Goal: Task Accomplishment & Management: Complete application form

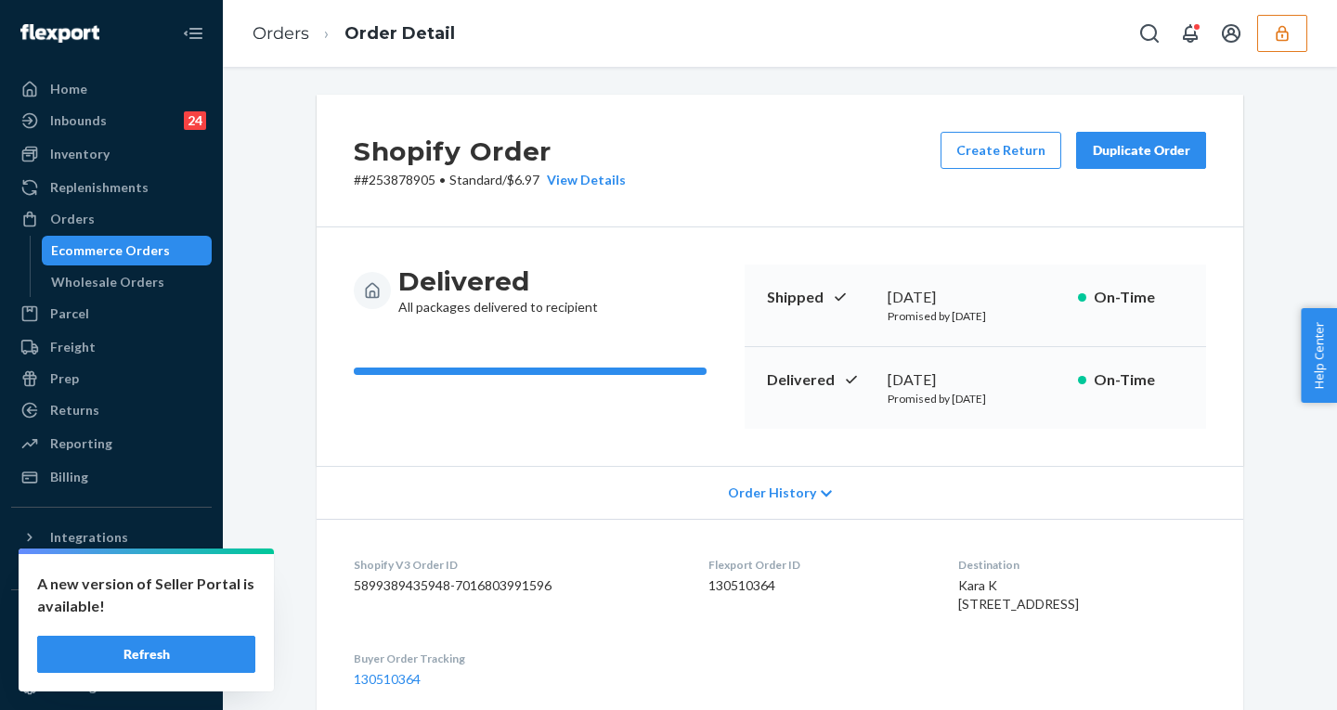
click at [1281, 28] on icon "button" at bounding box center [1282, 33] width 19 height 19
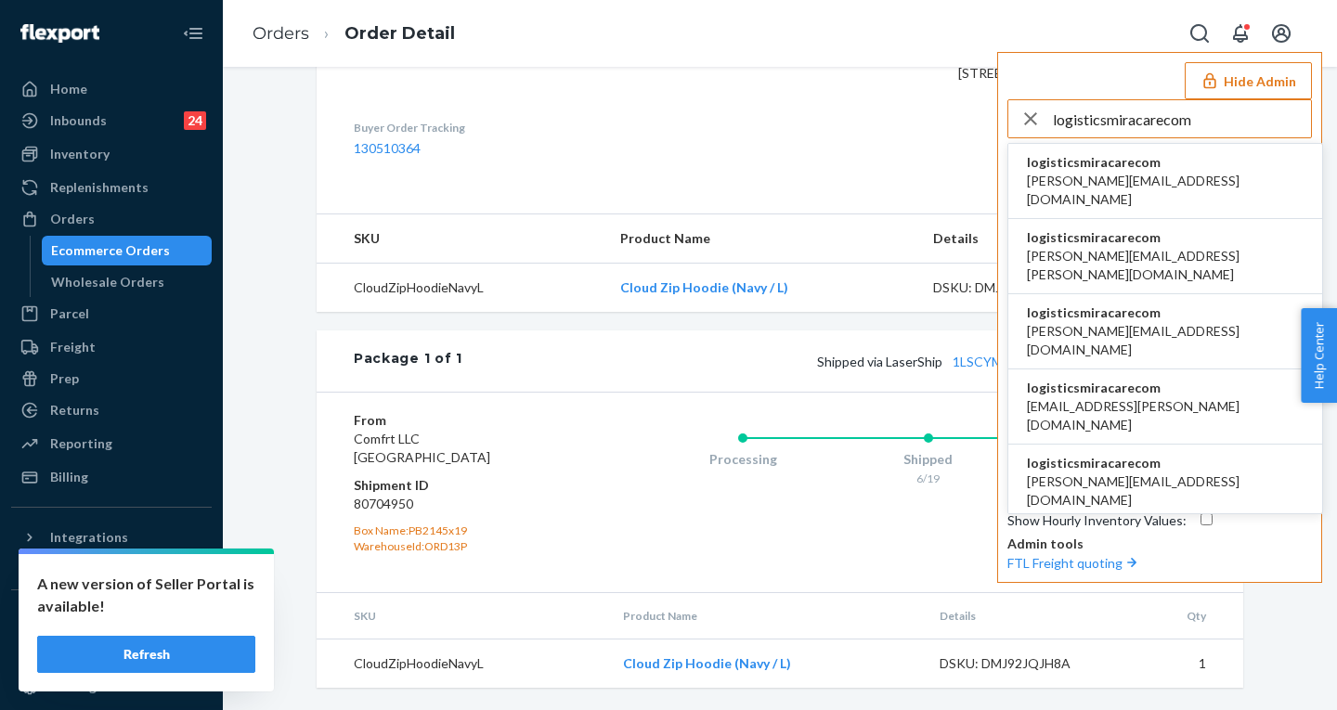
type input "logisticsmiracarecom"
click at [1080, 173] on span "[PERSON_NAME][EMAIL_ADDRESS][DOMAIN_NAME]" at bounding box center [1165, 190] width 277 height 37
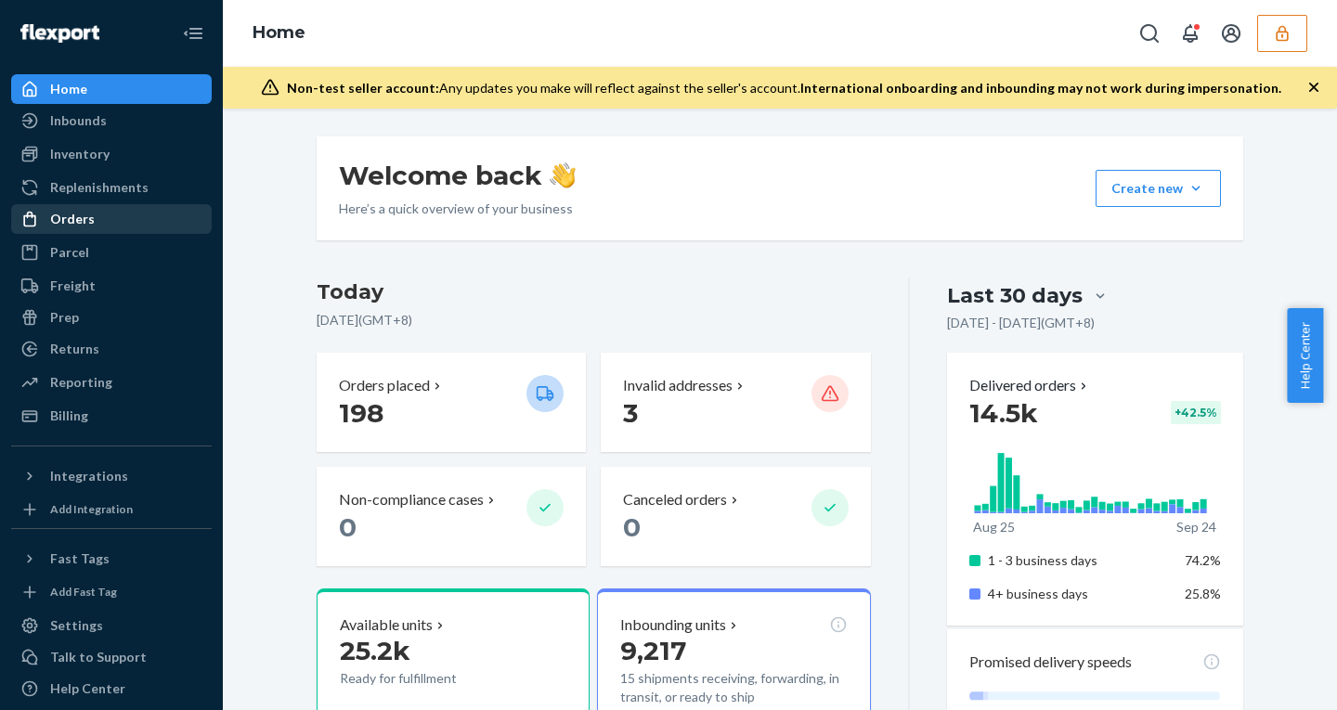
click at [76, 214] on div "Orders" at bounding box center [72, 219] width 45 height 19
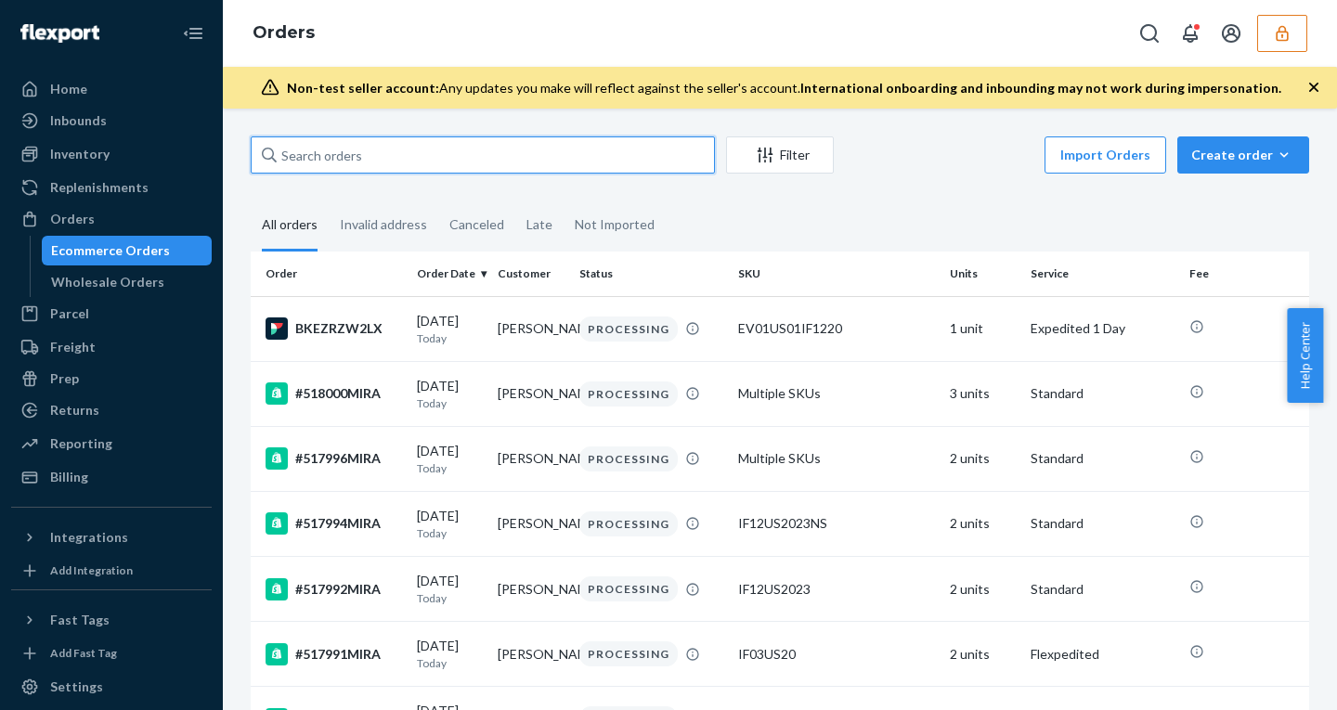
click at [332, 151] on input "text" at bounding box center [483, 155] width 464 height 37
paste input "506684MIRA"
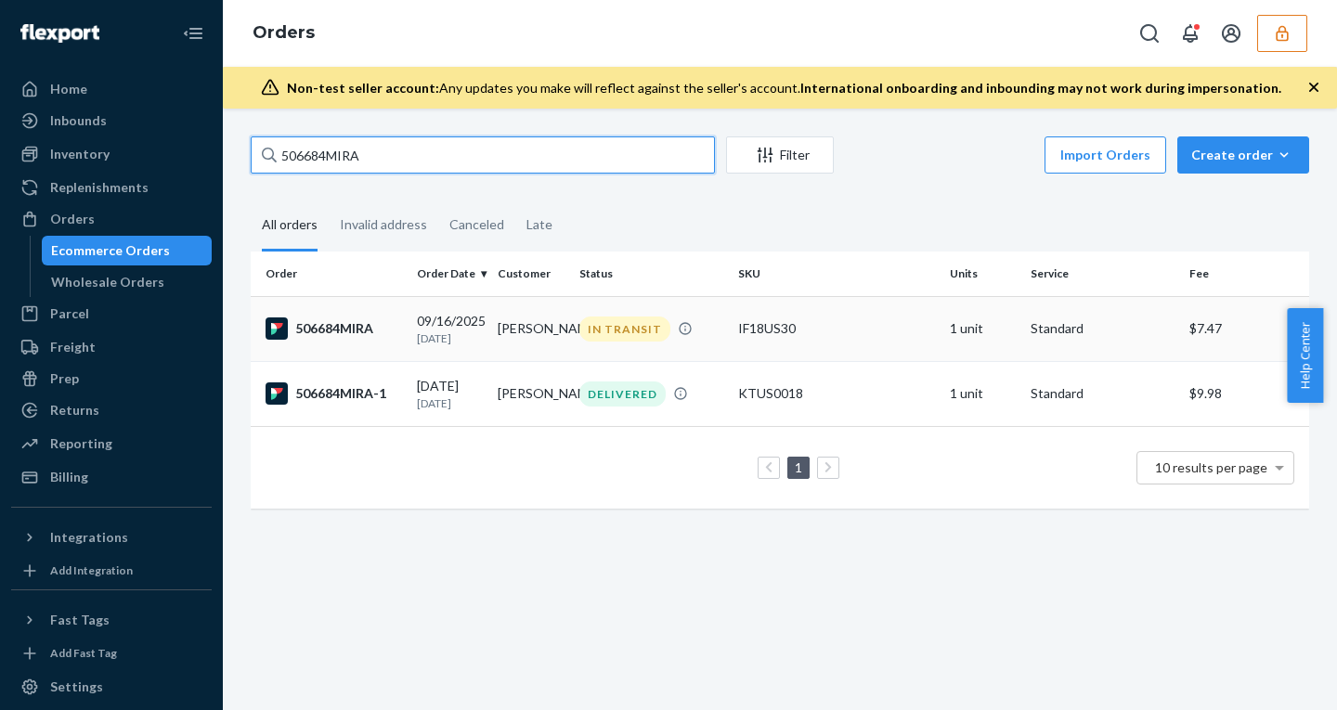
type input "506684MIRA"
click at [448, 334] on p "[DATE]" at bounding box center [450, 339] width 66 height 16
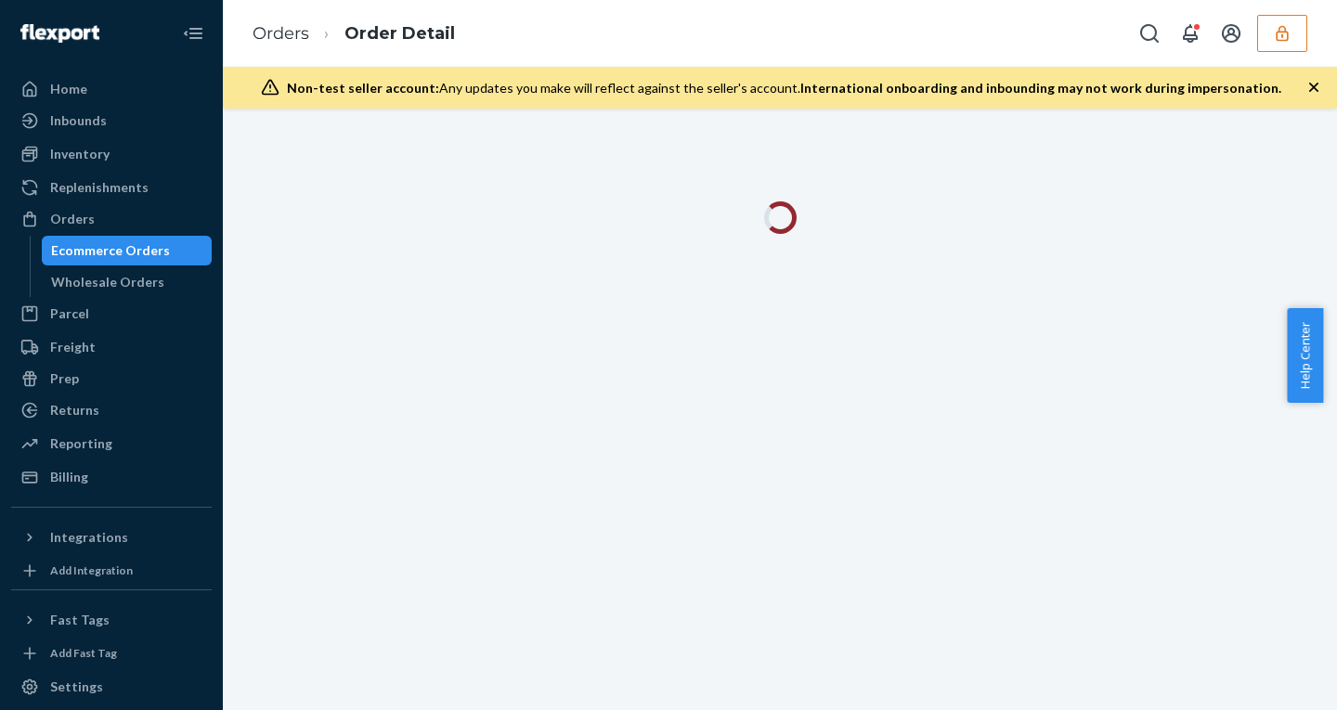
click at [1314, 88] on icon "button" at bounding box center [1313, 87] width 9 height 9
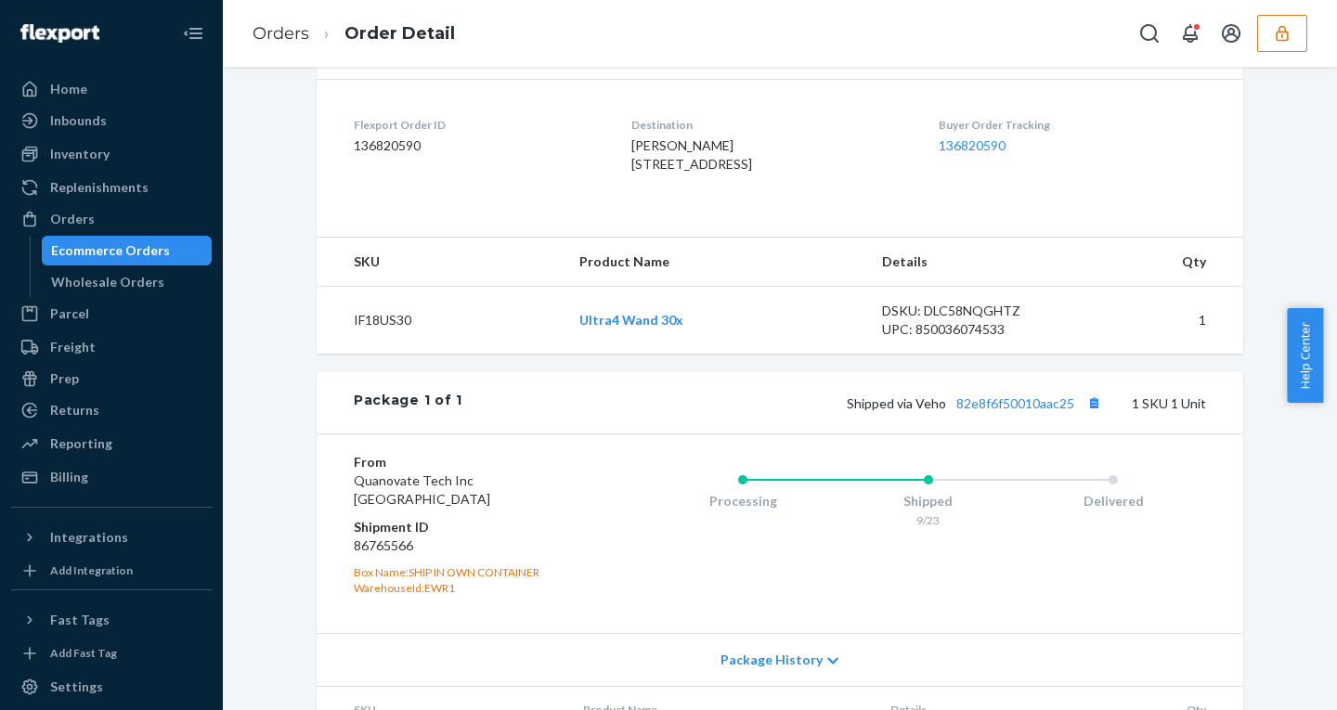
scroll to position [723, 0]
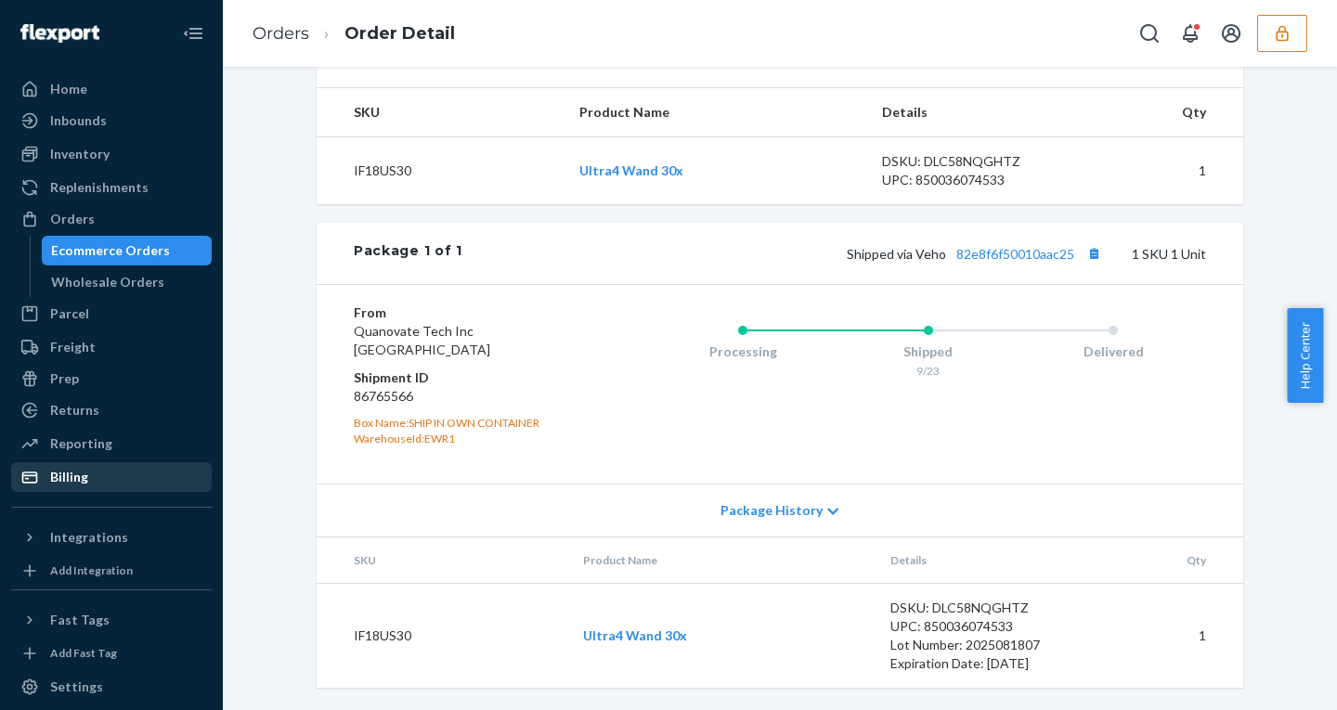
click at [88, 477] on div "Billing" at bounding box center [111, 477] width 197 height 26
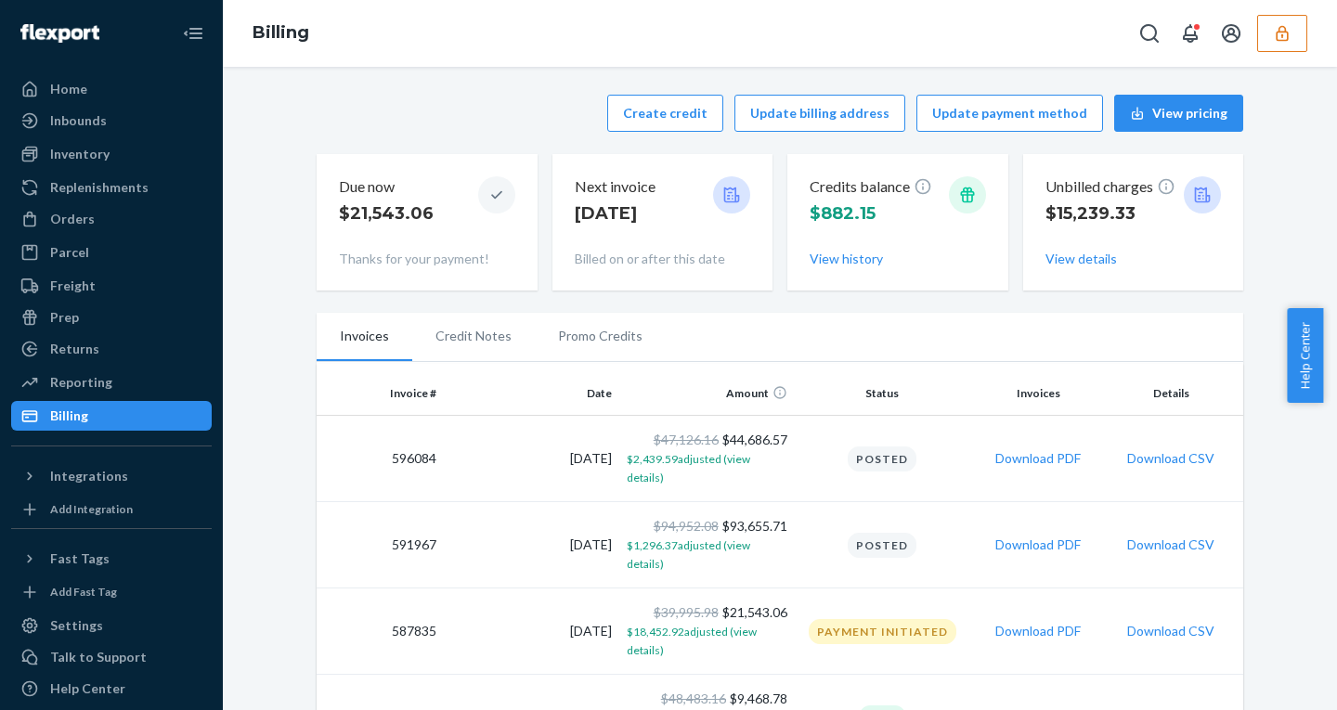
click at [1299, 30] on button "button" at bounding box center [1282, 33] width 50 height 37
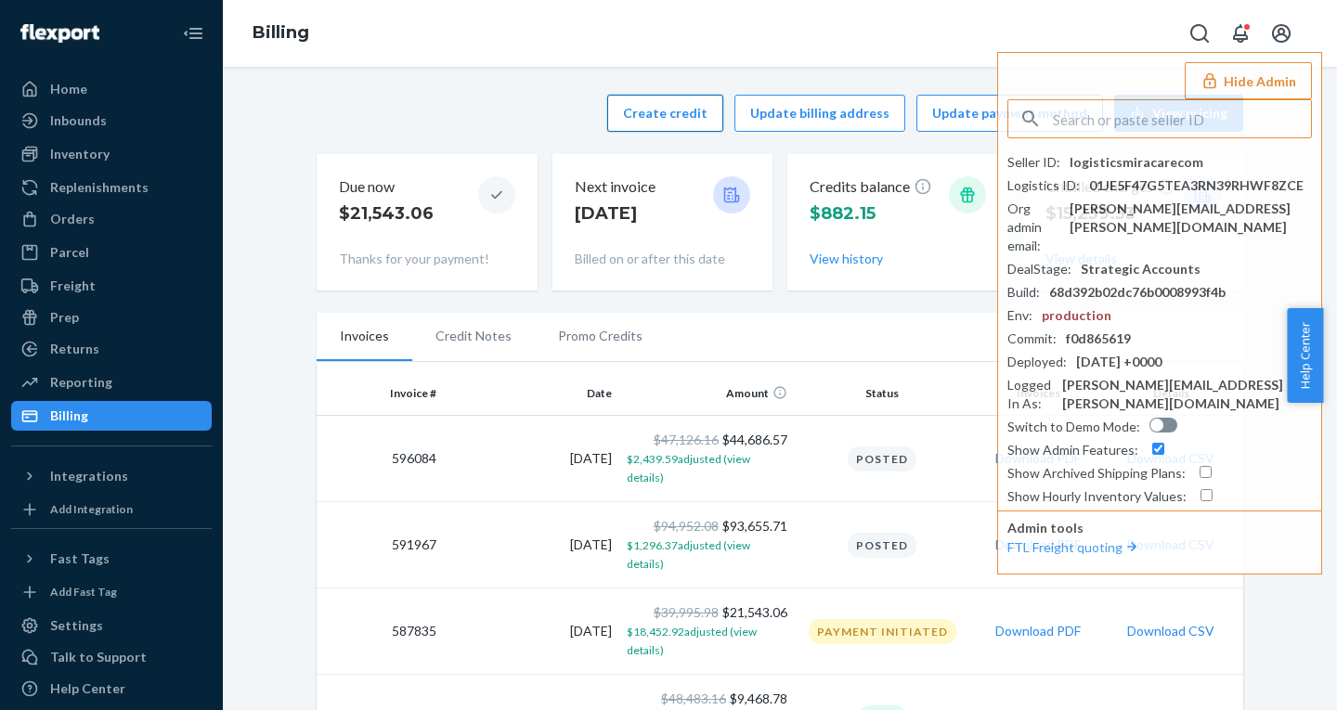
click at [681, 114] on button "Create credit" at bounding box center [665, 113] width 116 height 37
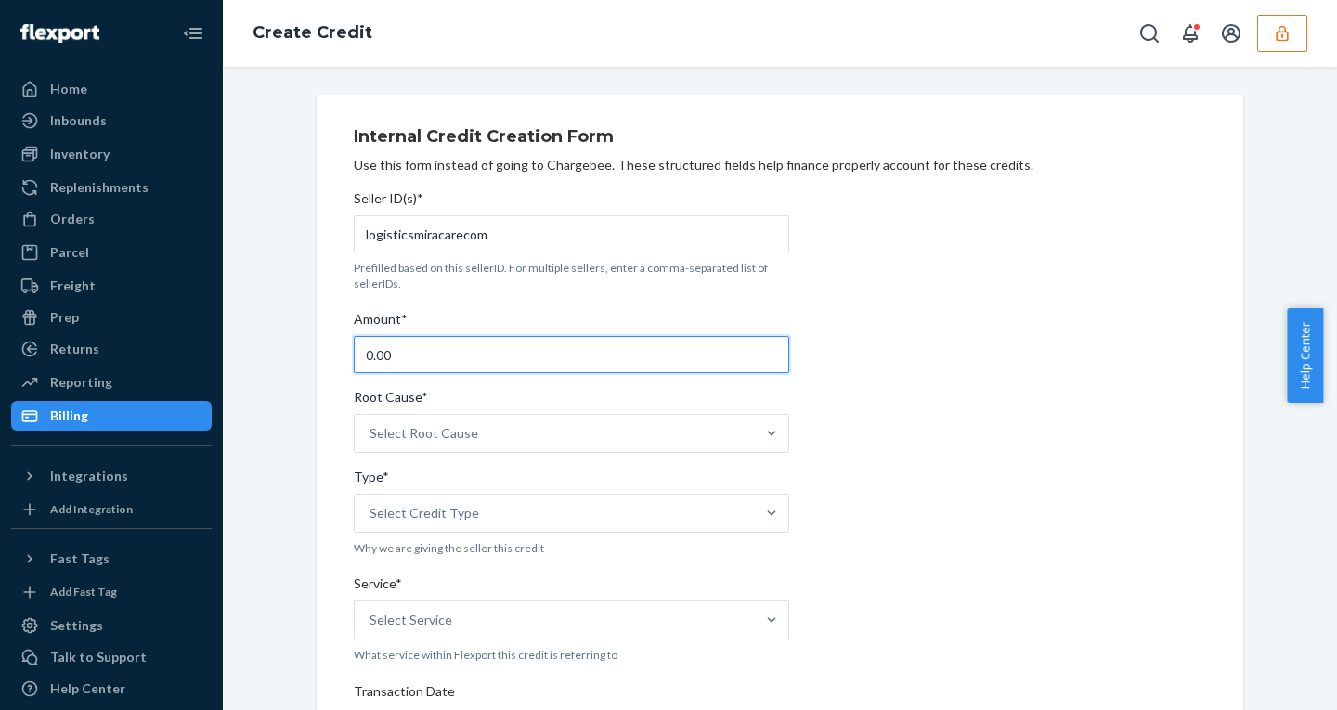
click at [284, 343] on div "Internal Credit Creation Form Use this form instead of going to Chargebee. Thes…" at bounding box center [780, 688] width 1087 height 1187
paste input "167.2"
type input "167.2"
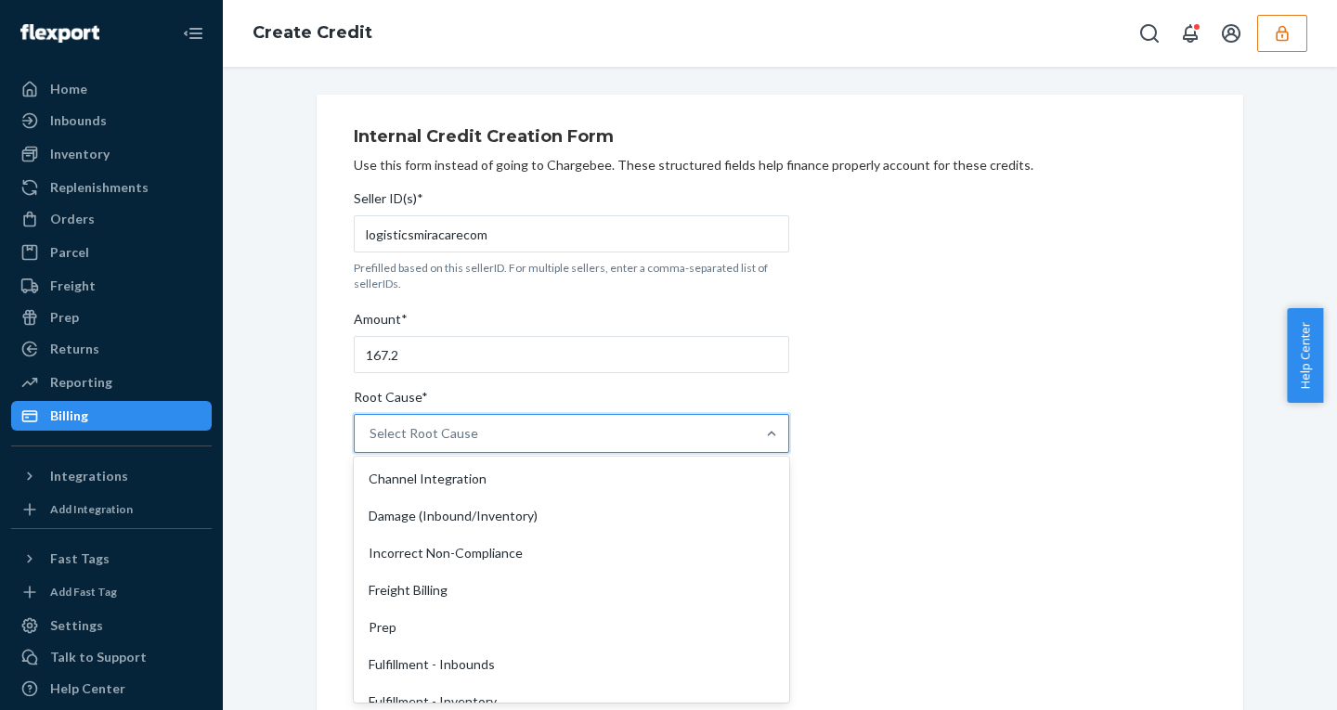
click at [430, 437] on div "Select Root Cause" at bounding box center [424, 433] width 109 height 19
click at [371, 437] on input "Root Cause* option Channel Integration focused, 1 of 29. 29 results available. …" at bounding box center [371, 433] width 2 height 19
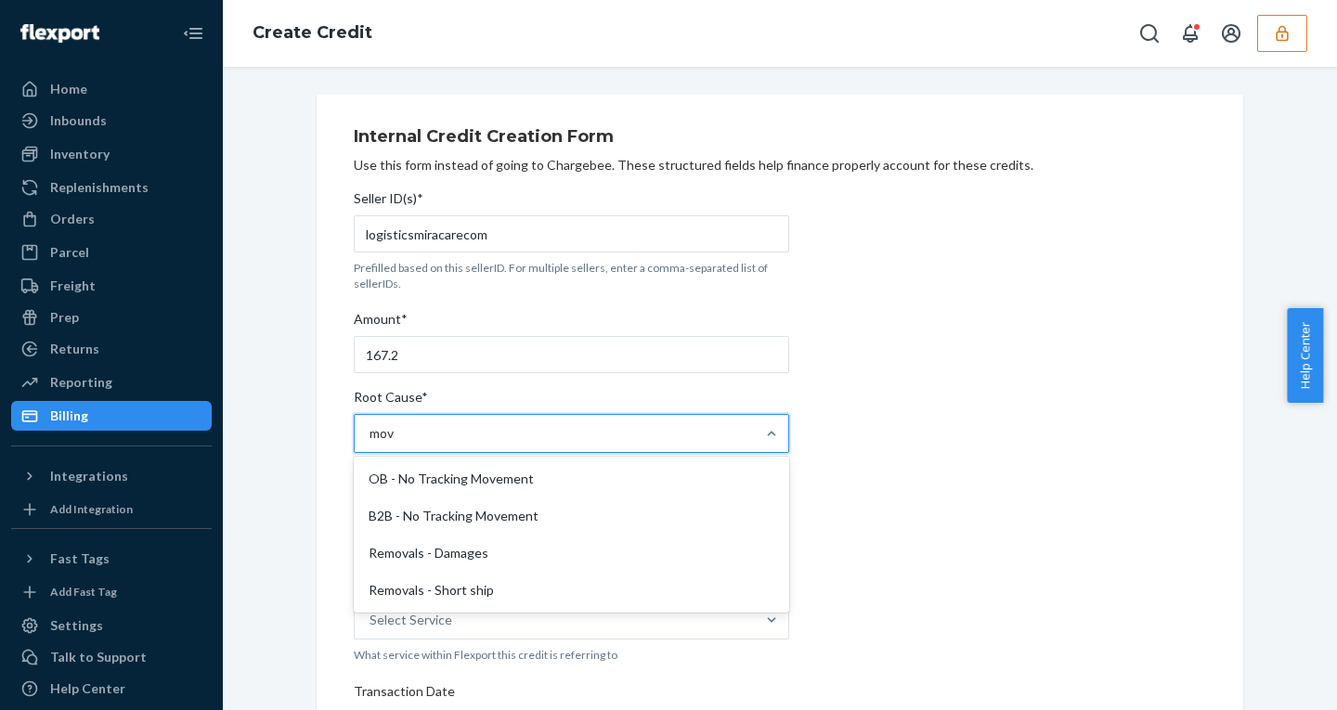
type input "move"
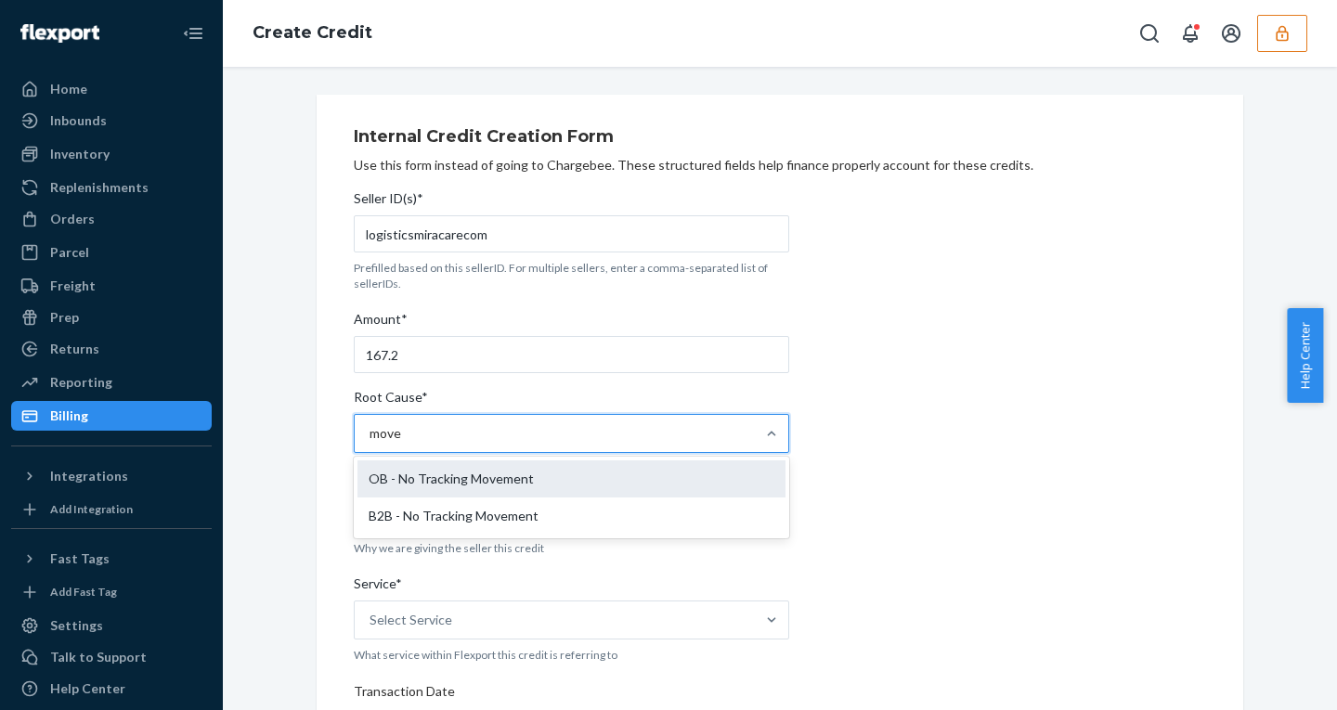
click at [415, 475] on div "OB - No Tracking Movement" at bounding box center [572, 479] width 428 height 37
click at [402, 443] on input "move" at bounding box center [386, 433] width 33 height 19
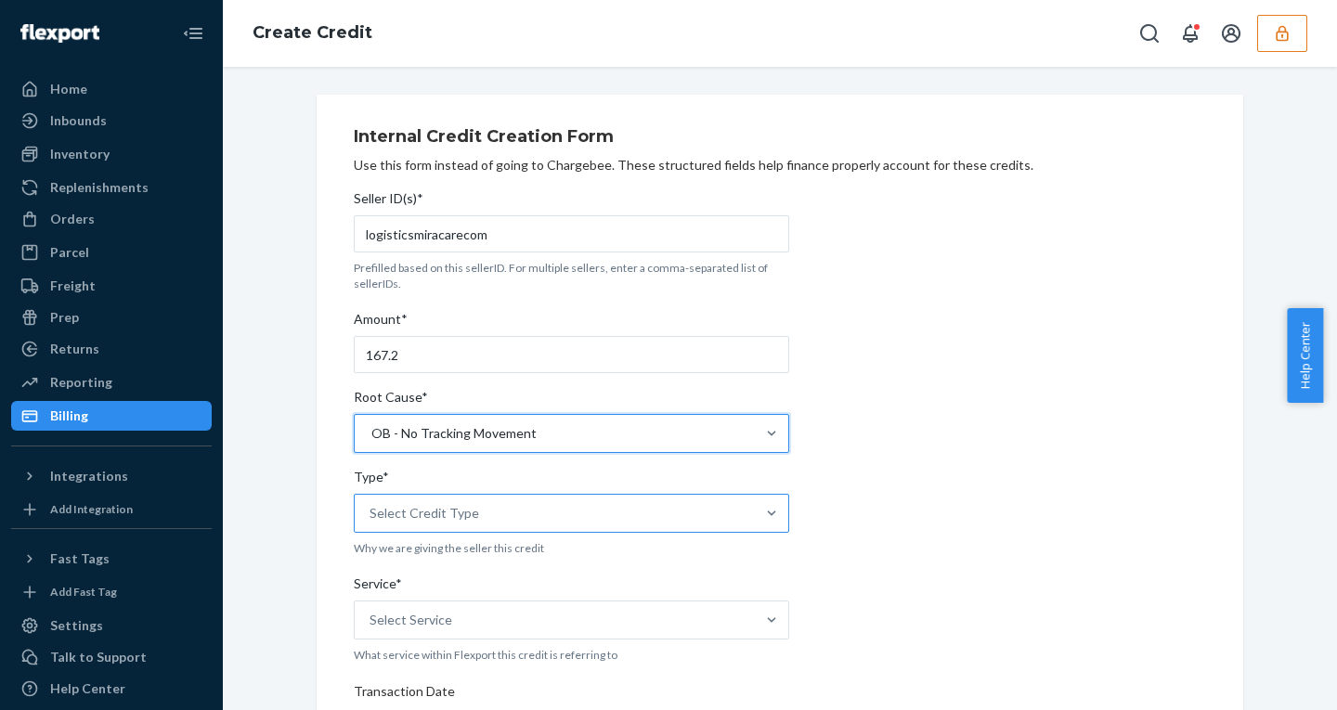
click at [435, 504] on div "Select Credit Type" at bounding box center [425, 513] width 110 height 19
click at [371, 504] on input "Type* Select Credit Type" at bounding box center [371, 513] width 2 height 19
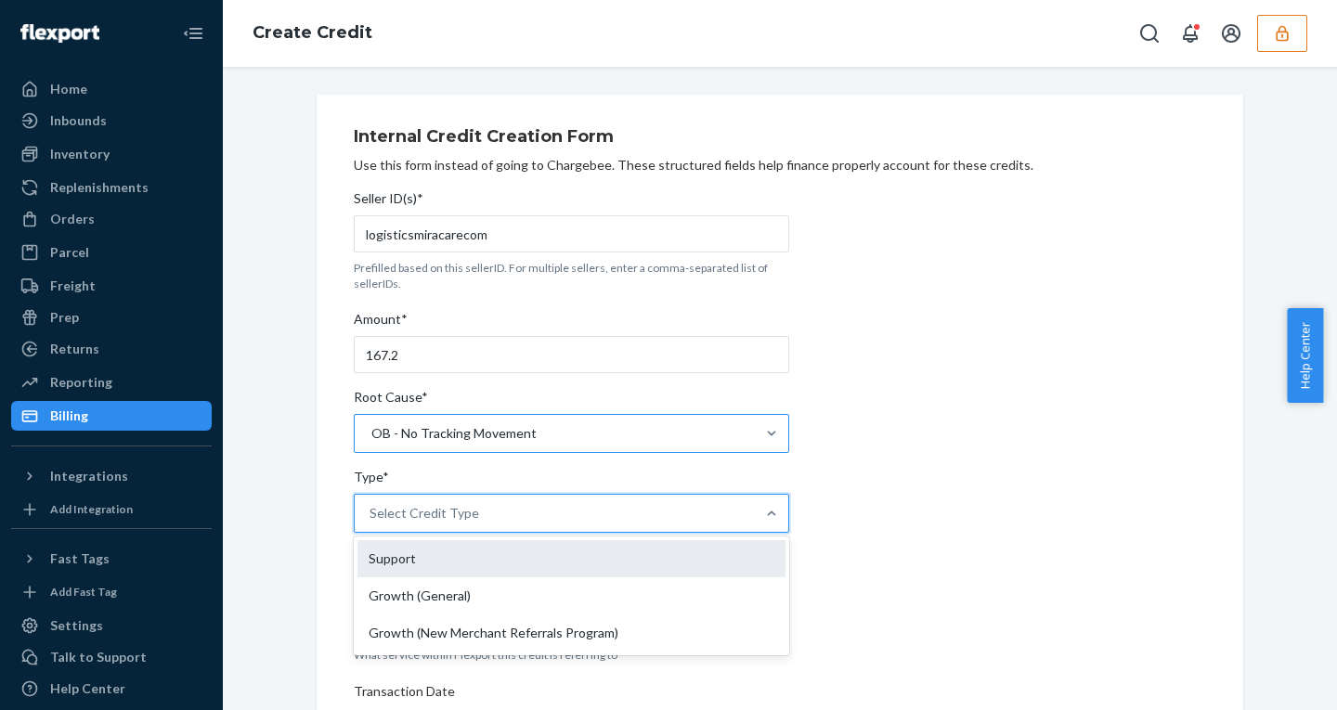
click at [404, 568] on div "Support" at bounding box center [572, 558] width 428 height 37
click at [371, 523] on input "Type* option Support focused, 1 of 3. 3 results available. Use Up and Down to c…" at bounding box center [371, 513] width 2 height 19
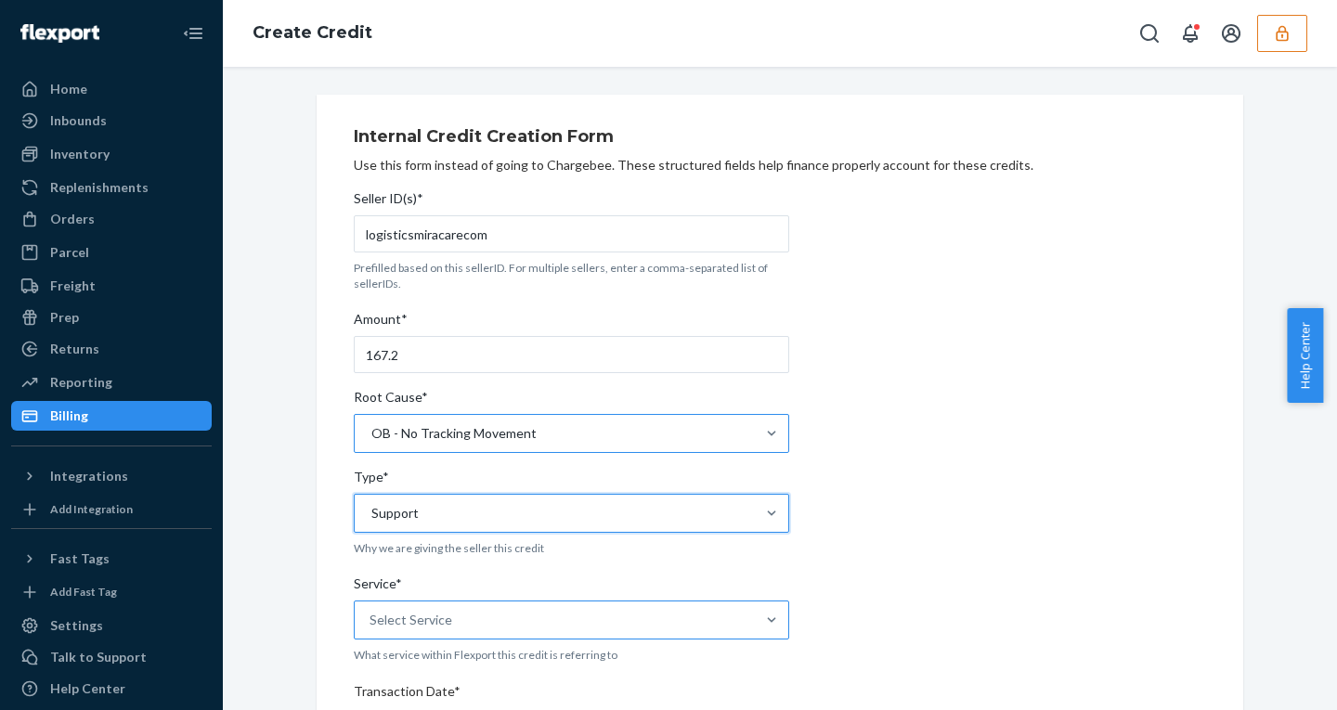
click at [452, 625] on div "Select Service" at bounding box center [555, 620] width 400 height 37
click at [371, 625] on input "Service* Select Service" at bounding box center [371, 620] width 2 height 19
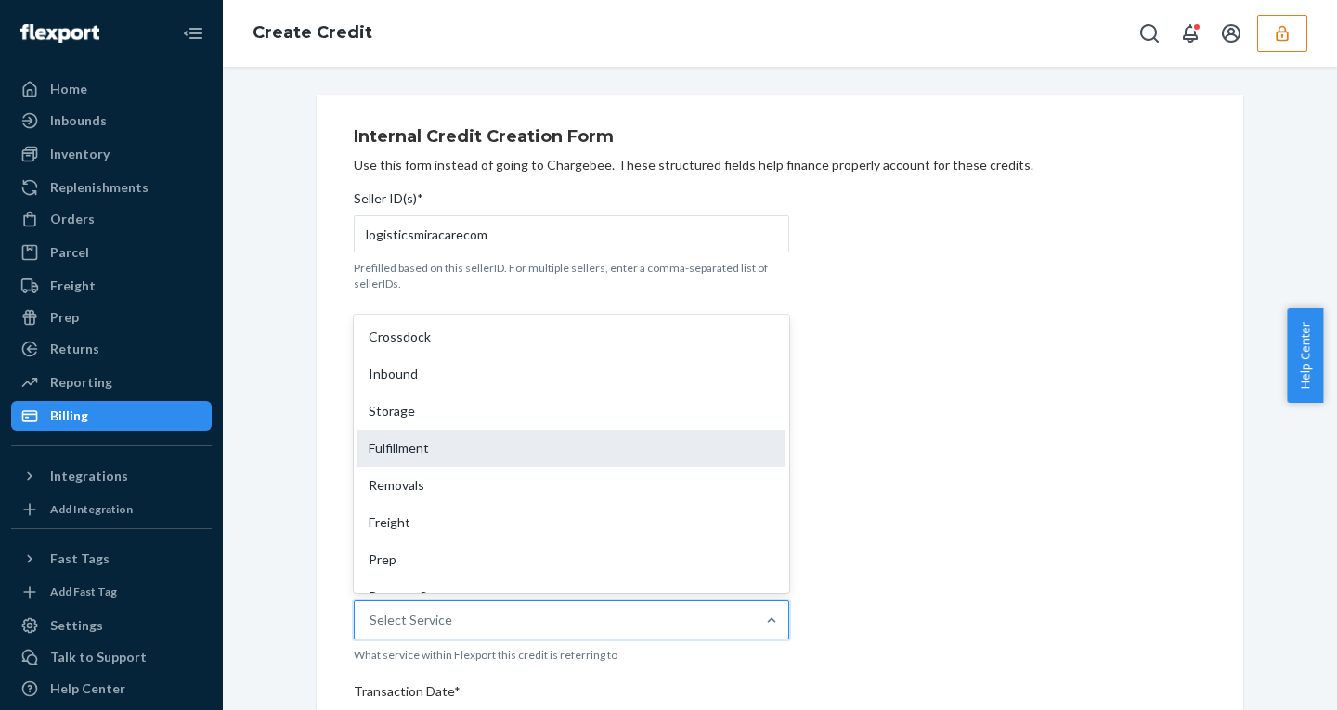
click at [407, 456] on div "Fulfillment" at bounding box center [572, 448] width 428 height 37
click at [371, 611] on input "Service* option Fulfillment focused, 4 of 10. 10 results available. Use Up and …" at bounding box center [371, 620] width 2 height 19
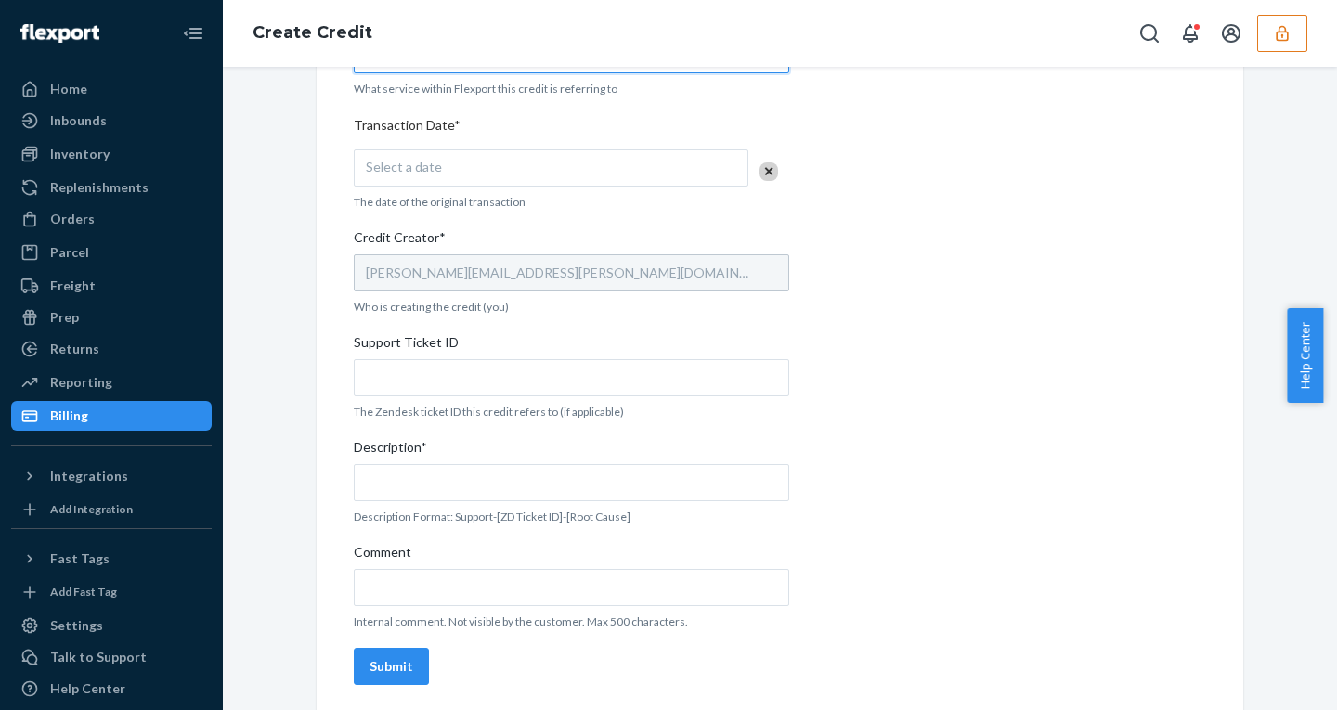
scroll to position [571, 0]
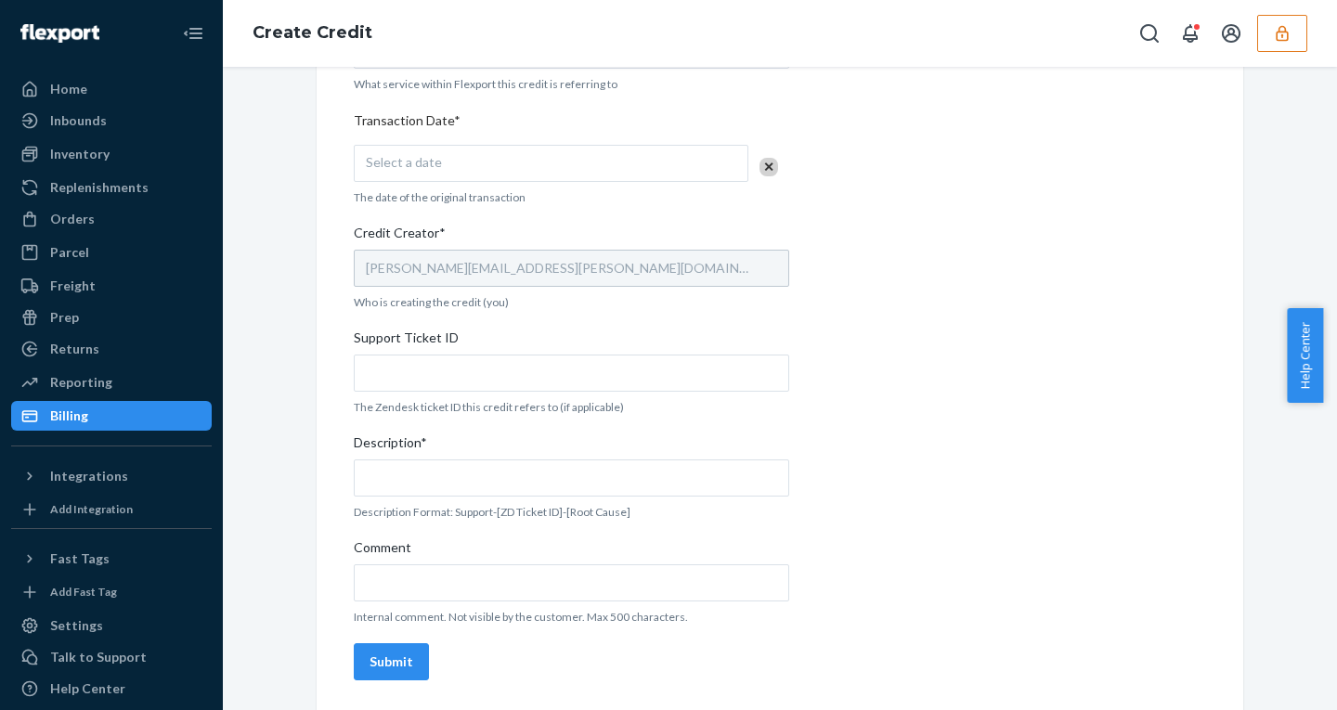
click at [434, 164] on div "Select a date" at bounding box center [551, 163] width 395 height 37
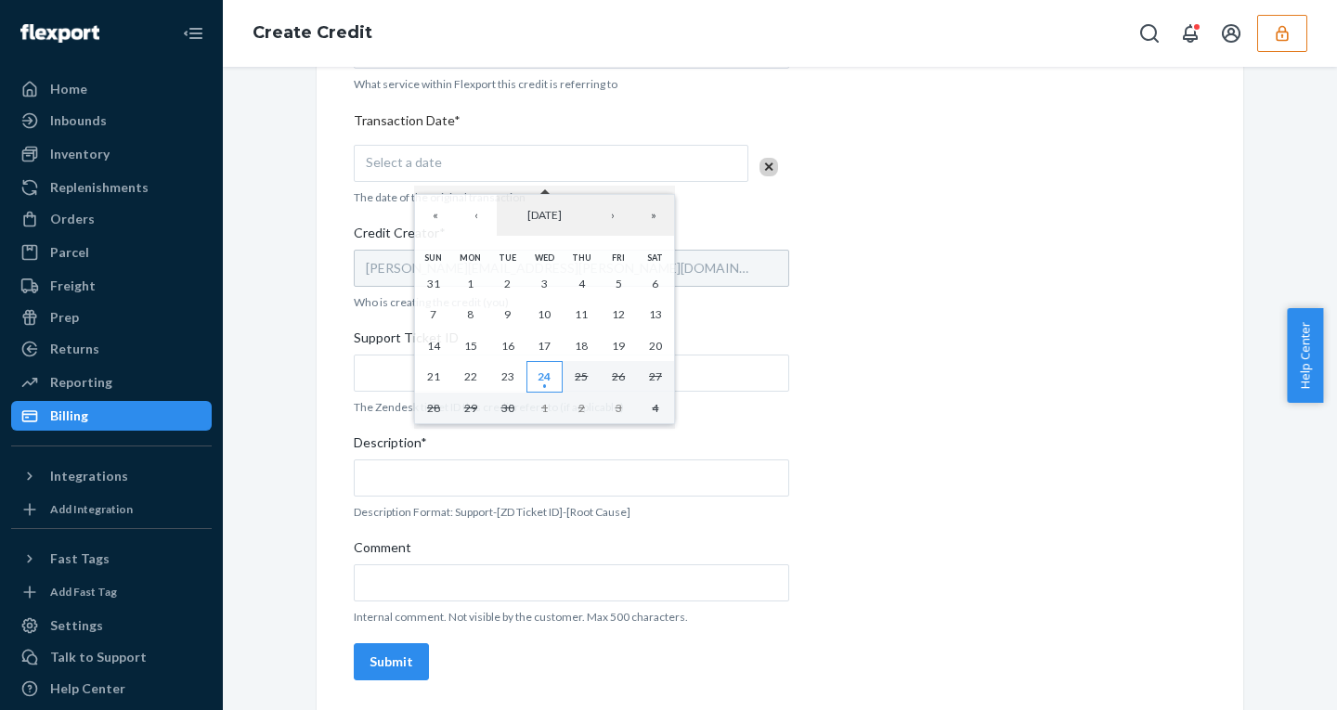
click at [538, 381] on abbr "24" at bounding box center [544, 377] width 13 height 14
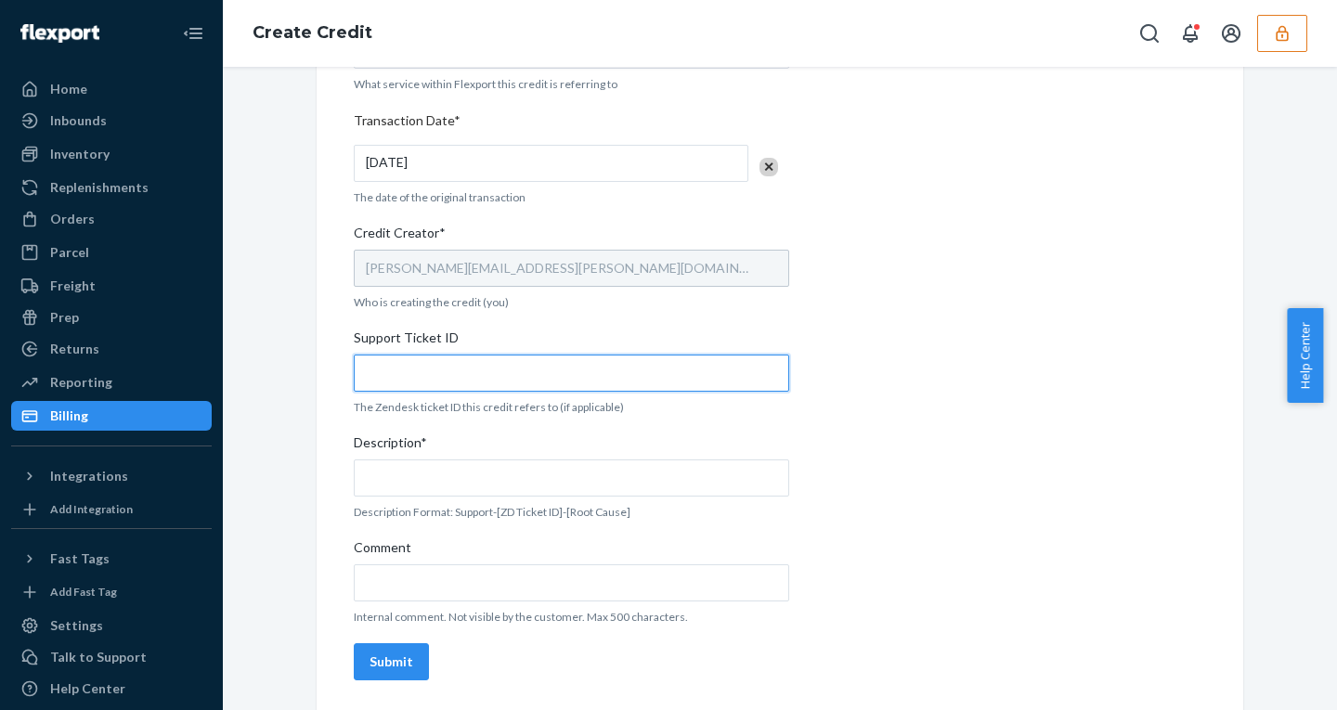
click at [399, 384] on input "Support Ticket ID" at bounding box center [572, 373] width 436 height 37
paste input "824396"
type input "824396"
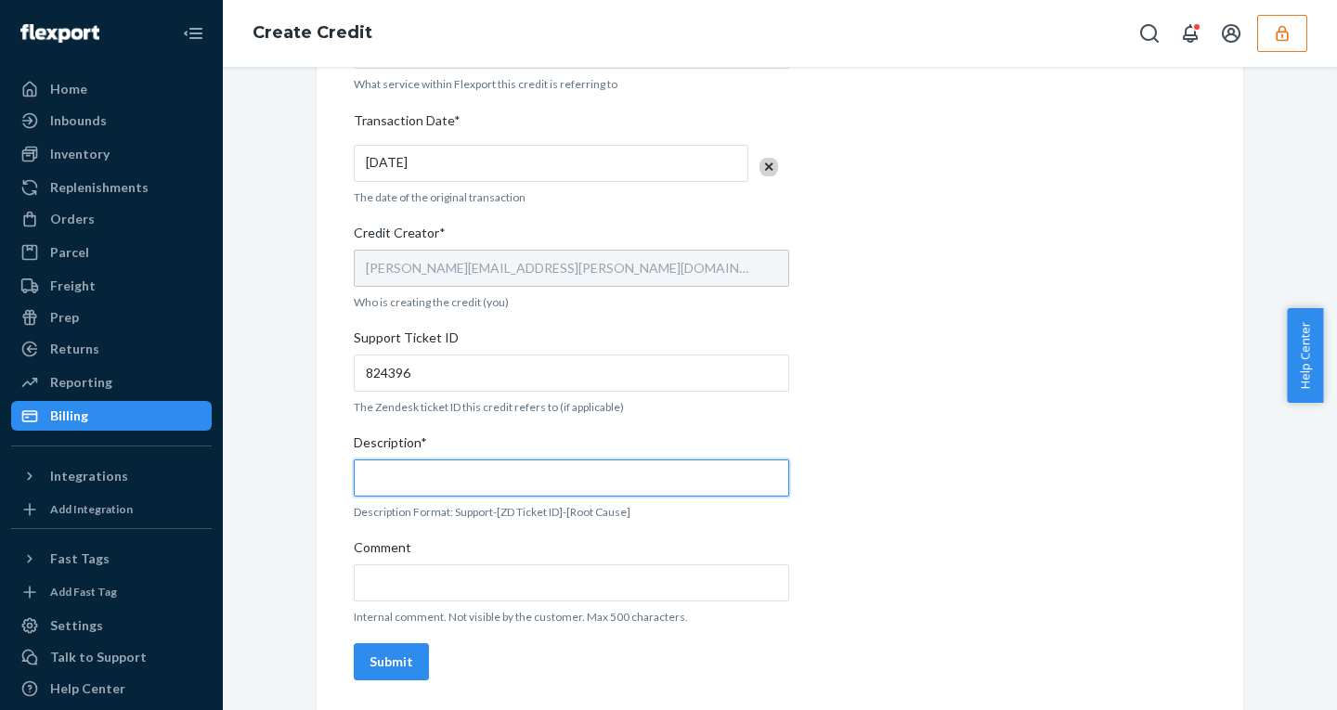
click at [396, 475] on input "Description*" at bounding box center [572, 478] width 436 height 37
paste input "824396"
click at [671, 477] on input "Support - 824396" at bounding box center [572, 478] width 436 height 37
paste input "- OB - No Tracking Movement"
type input "Support - 824396- OB - No Tracking Movement"
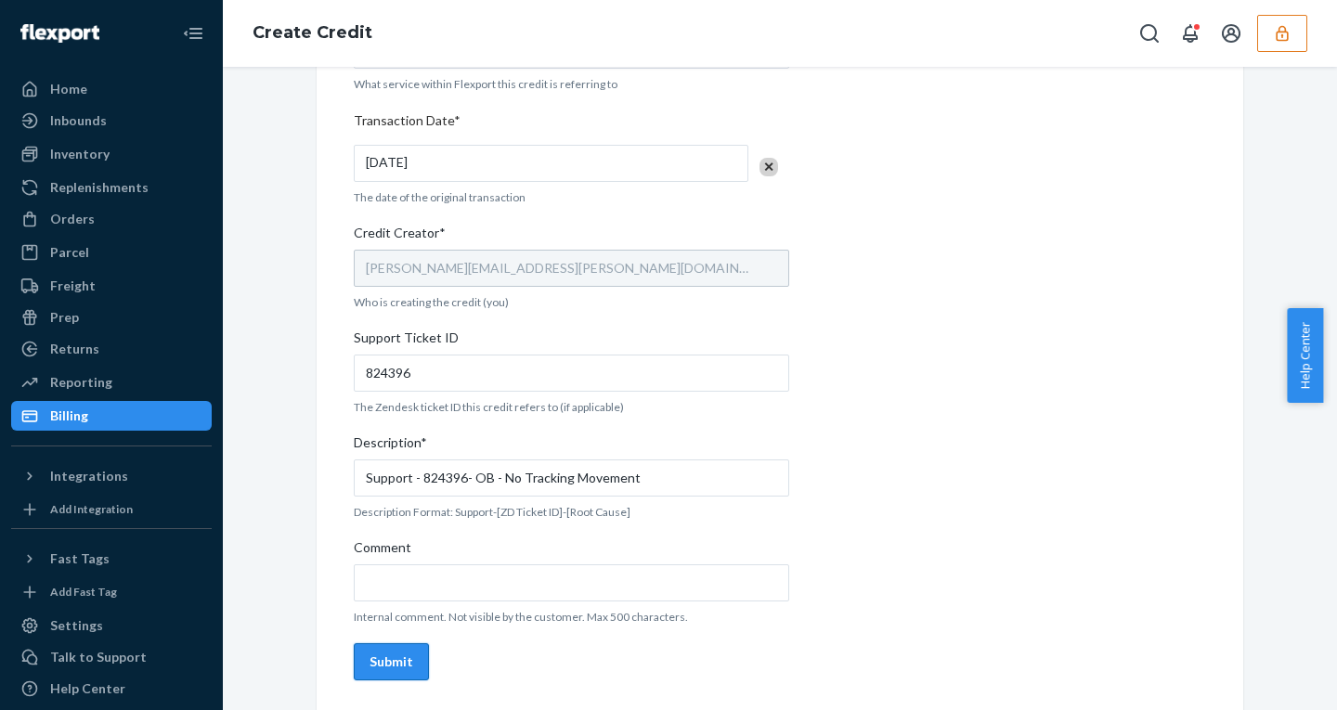
click at [371, 665] on div "Submit" at bounding box center [392, 662] width 44 height 19
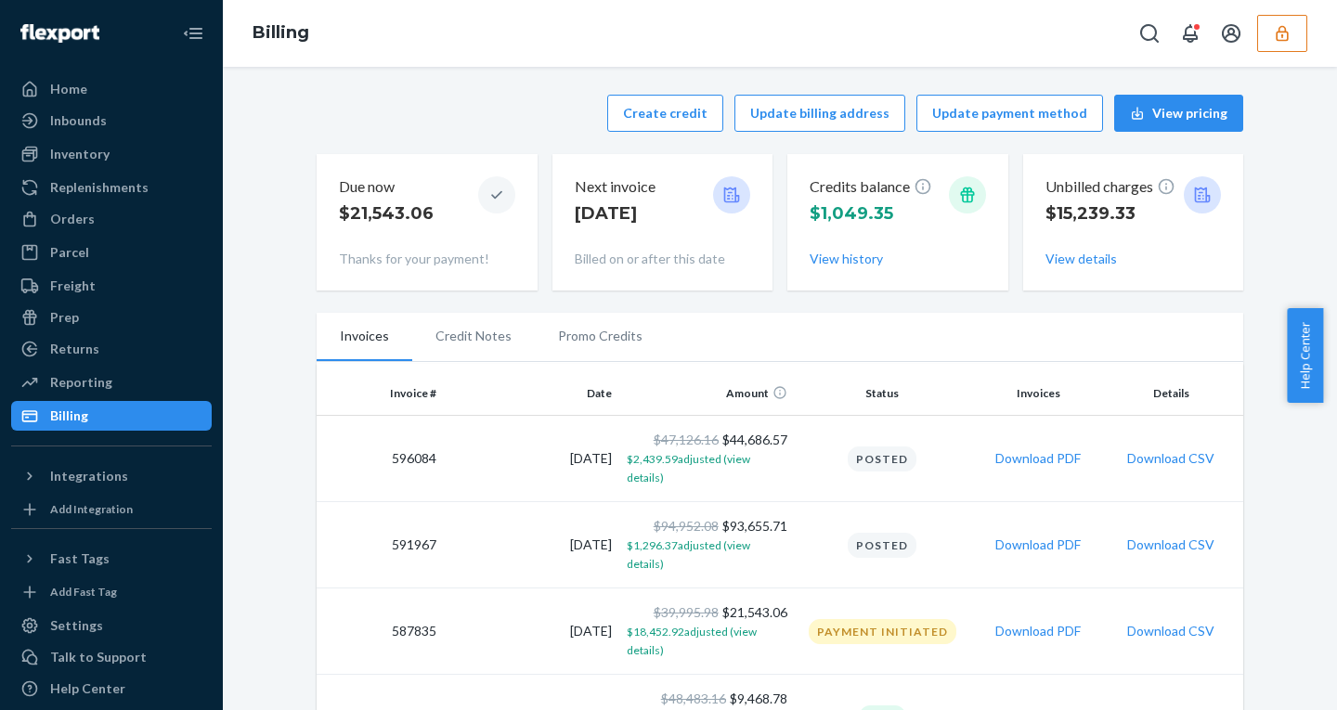
click at [548, 334] on li "Promo Credits" at bounding box center [600, 336] width 131 height 46
